Goal: Transaction & Acquisition: Download file/media

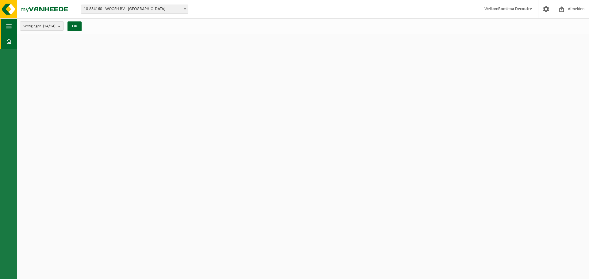
click at [5, 25] on button "Navigatie" at bounding box center [8, 25] width 17 height 15
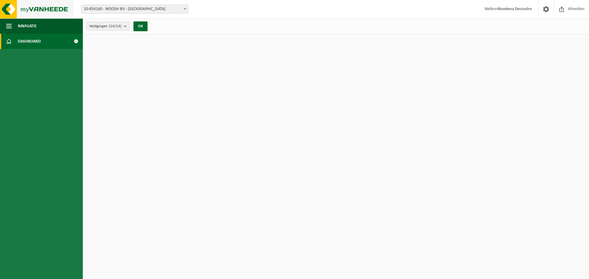
click at [30, 10] on img at bounding box center [37, 9] width 74 height 18
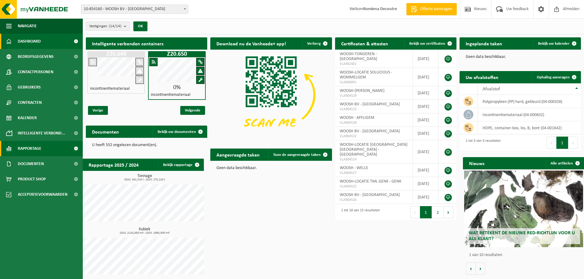
click at [46, 151] on link "Rapportage" at bounding box center [41, 148] width 83 height 15
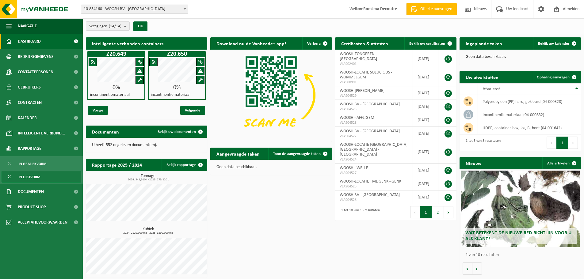
click at [43, 175] on link "In lijstvorm" at bounding box center [42, 177] width 80 height 12
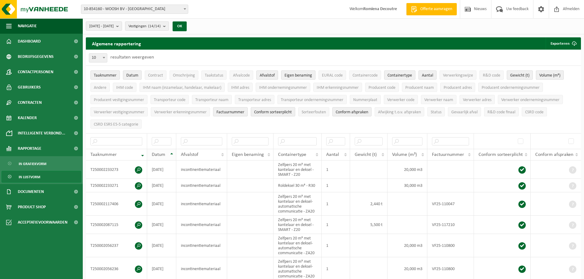
click at [173, 154] on th "Datum" at bounding box center [161, 155] width 29 height 12
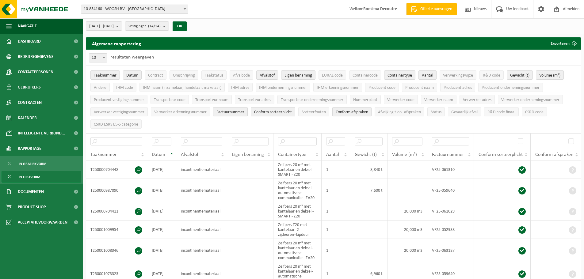
click at [173, 154] on th "Datum" at bounding box center [161, 155] width 29 height 12
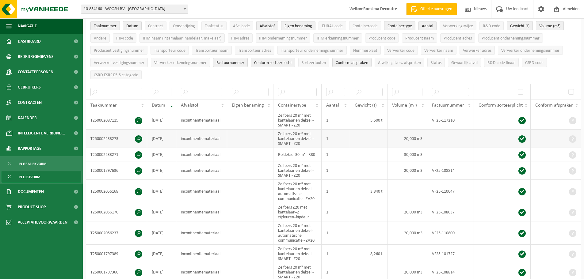
scroll to position [71, 0]
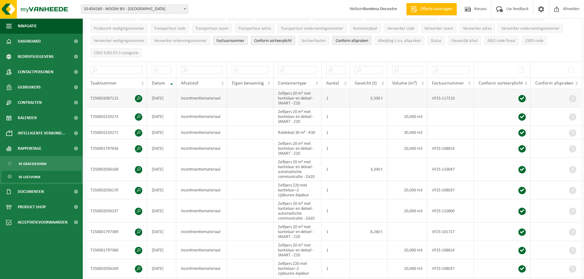
click at [447, 98] on td "VF25-117210" at bounding box center [451, 98] width 47 height 18
click at [45, 189] on link "Documenten" at bounding box center [41, 191] width 83 height 15
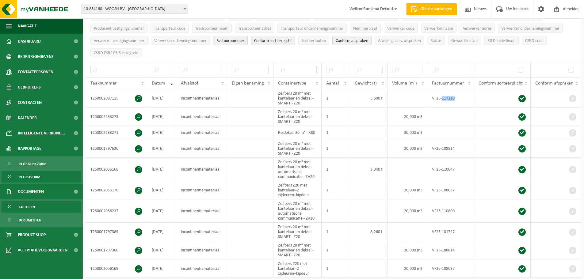
click at [40, 207] on link "Facturen" at bounding box center [42, 207] width 80 height 12
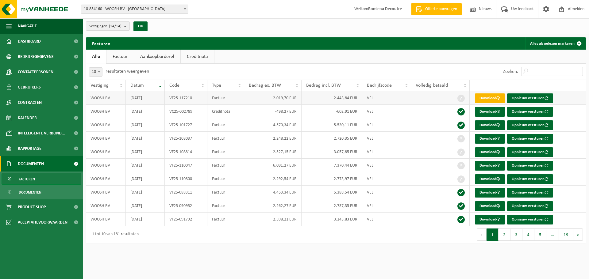
click at [489, 96] on link "Download" at bounding box center [490, 99] width 30 height 10
click at [489, 127] on link "Download" at bounding box center [490, 126] width 30 height 10
click at [489, 136] on link "Download" at bounding box center [490, 139] width 30 height 10
click at [488, 153] on link "Download" at bounding box center [490, 153] width 30 height 10
click at [490, 165] on link "Download" at bounding box center [490, 166] width 30 height 10
